Goal: Transaction & Acquisition: Purchase product/service

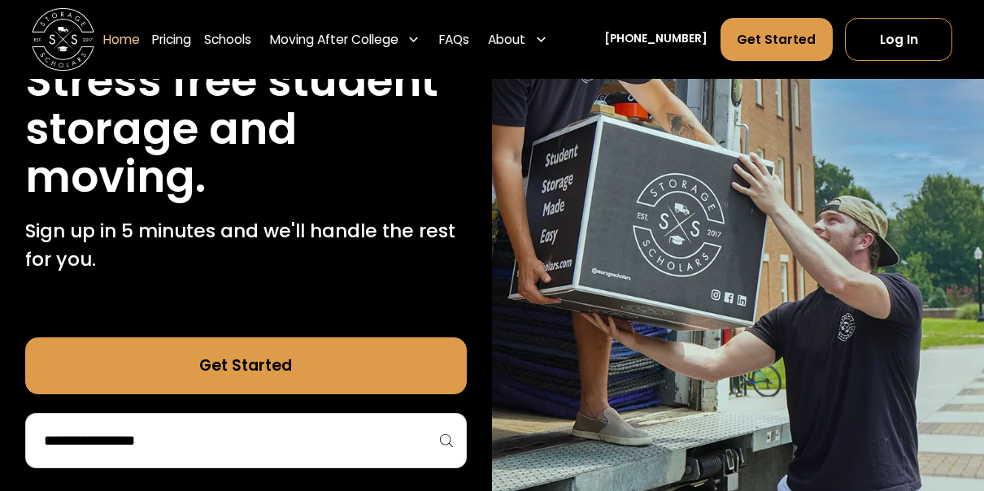
scroll to position [214, 0]
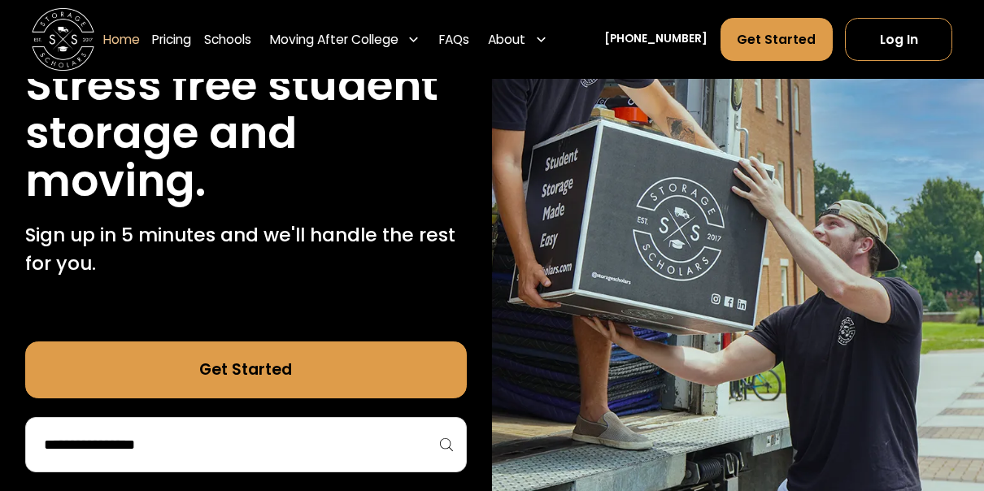
click at [129, 443] on input "search" at bounding box center [245, 445] width 407 height 28
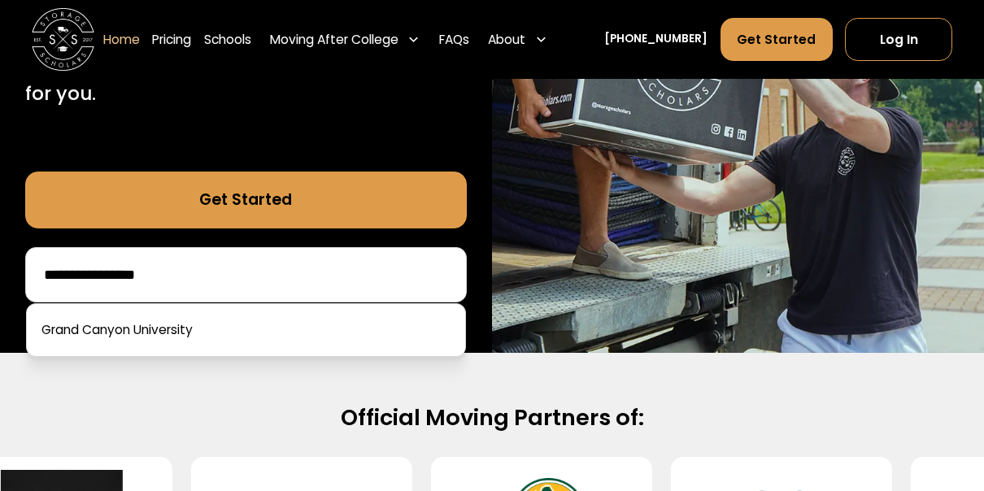
scroll to position [389, 0]
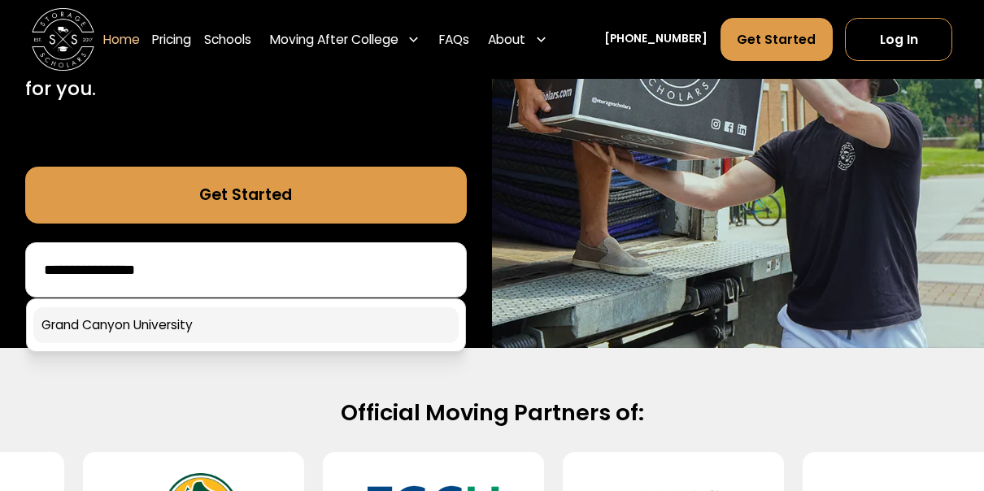
type input "**********"
click at [188, 330] on link at bounding box center [245, 325] width 425 height 36
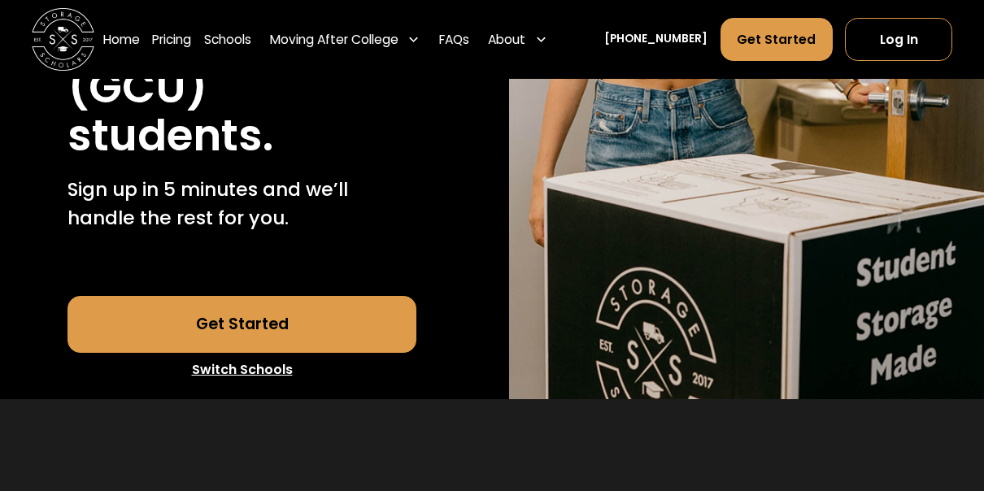
scroll to position [439, 0]
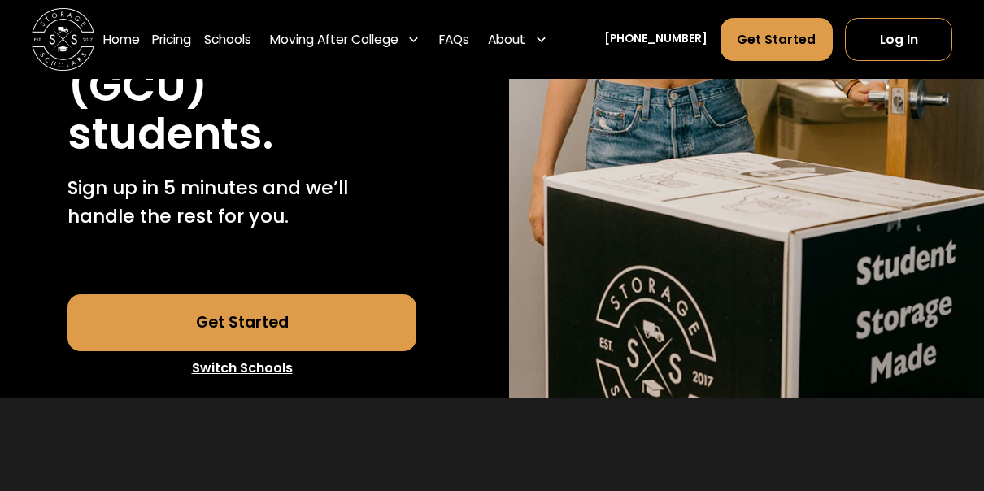
click at [219, 351] on link "Get Started" at bounding box center [241, 322] width 348 height 57
